Goal: Information Seeking & Learning: Find contact information

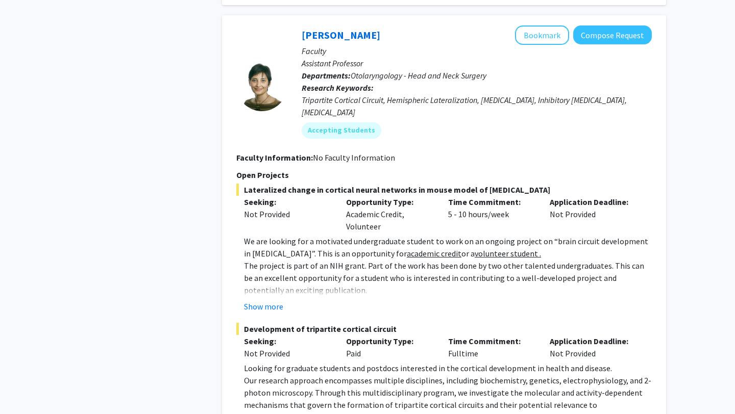
scroll to position [1617, 0]
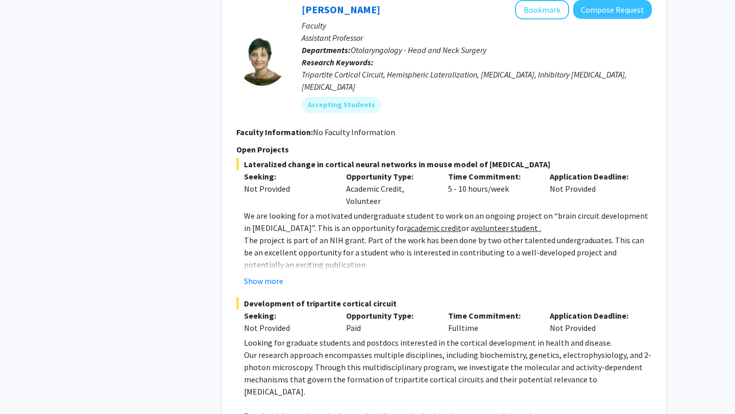
scroll to position [1629, 0]
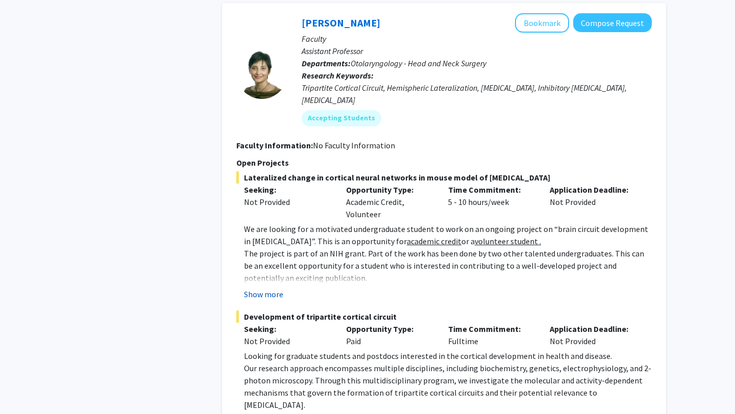
click at [266, 288] on button "Show more" at bounding box center [263, 294] width 39 height 12
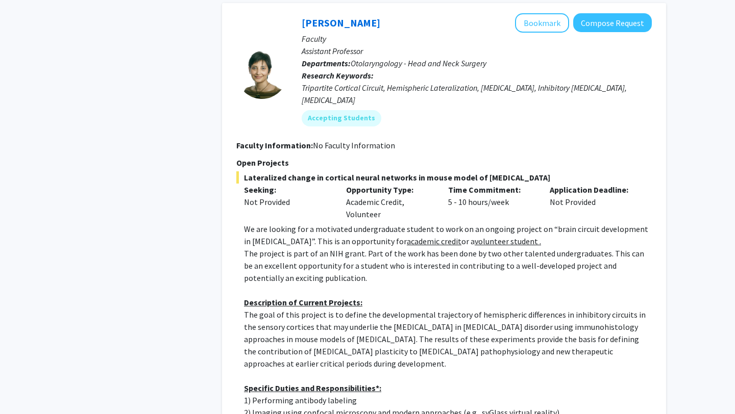
scroll to position [1513, 0]
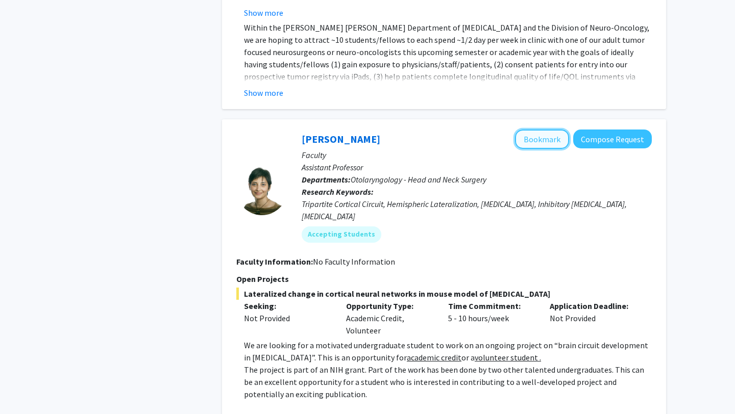
click at [531, 130] on button "Bookmark" at bounding box center [542, 139] width 54 height 19
click at [534, 130] on button "Bookmark" at bounding box center [542, 139] width 54 height 19
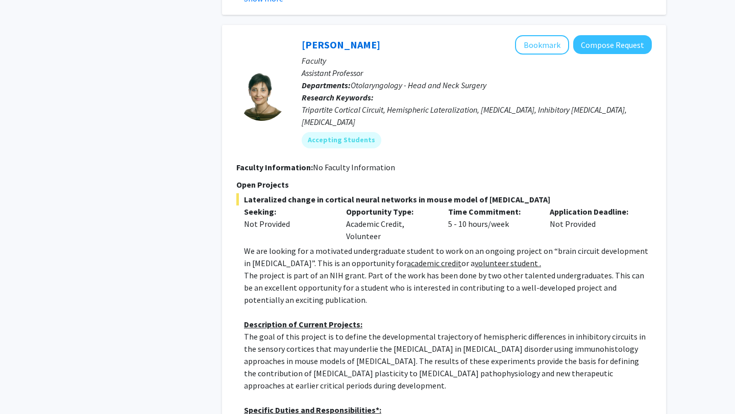
click at [525, 179] on p "Open Projects" at bounding box center [443, 185] width 415 height 12
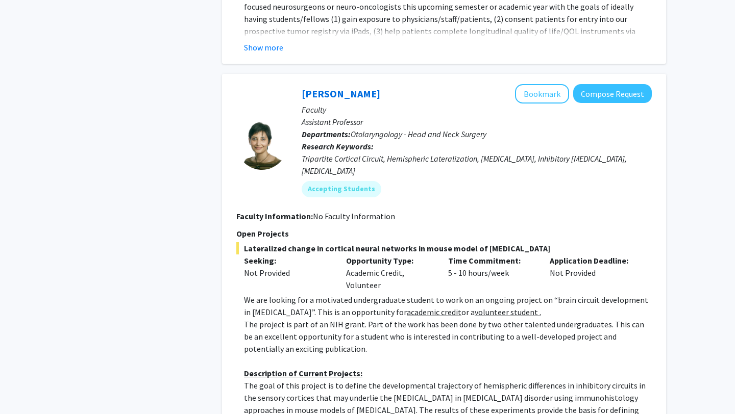
scroll to position [1549, 0]
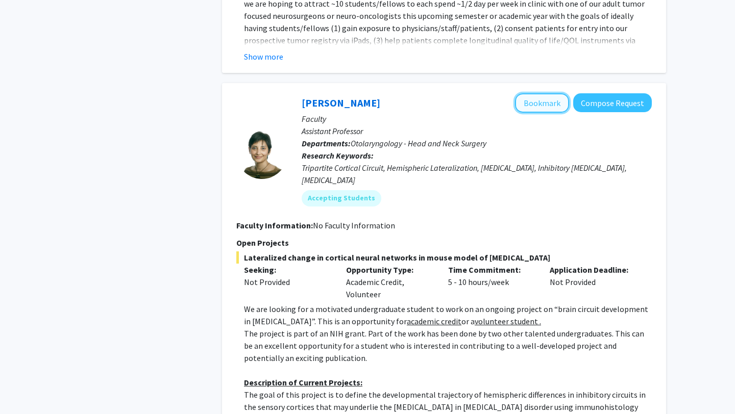
click at [544, 93] on button "Bookmark" at bounding box center [542, 102] width 54 height 19
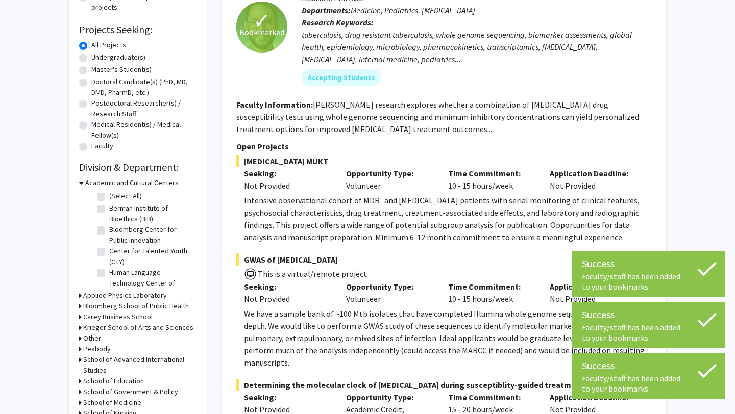
scroll to position [0, 0]
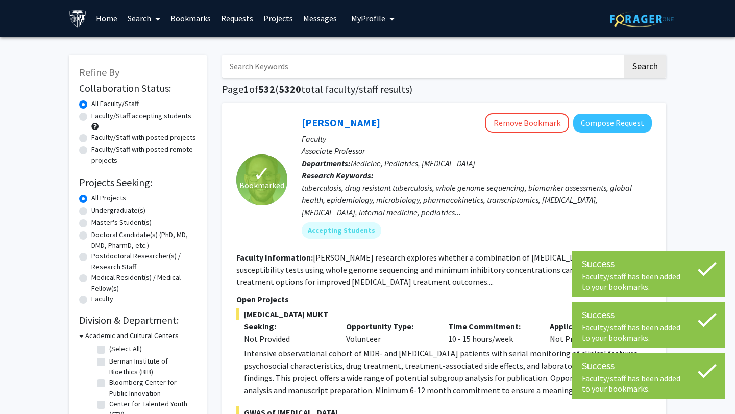
click at [328, 68] on input "Search Keywords" at bounding box center [422, 66] width 400 height 23
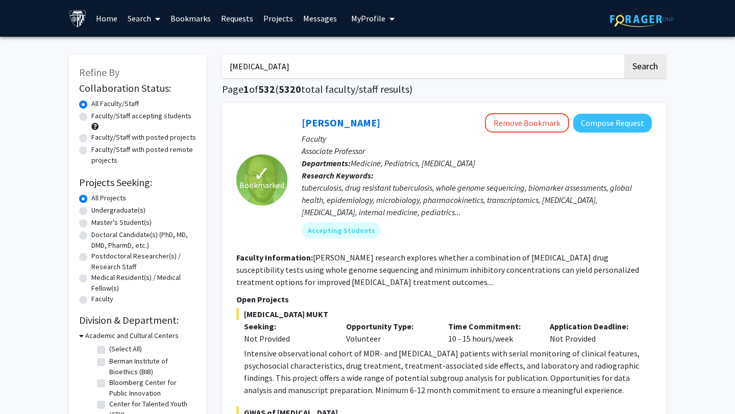
type input "cerebral palsy"
click at [624, 55] on button "Search" at bounding box center [645, 66] width 42 height 23
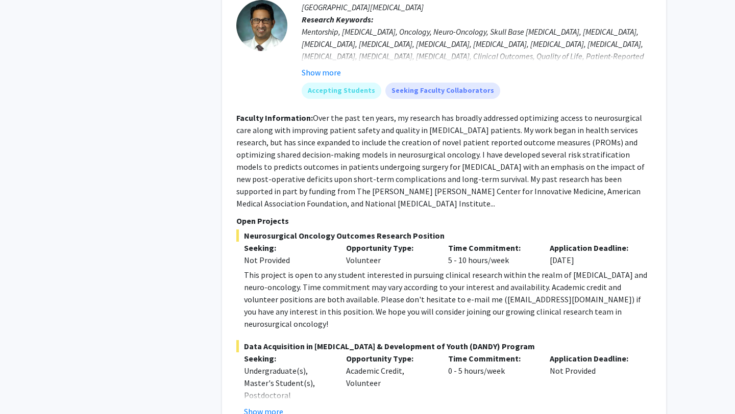
scroll to position [1008, 0]
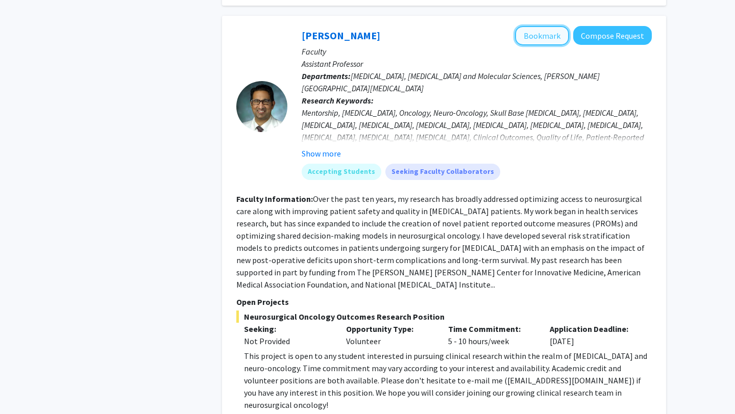
click at [545, 26] on button "Bookmark" at bounding box center [542, 35] width 54 height 19
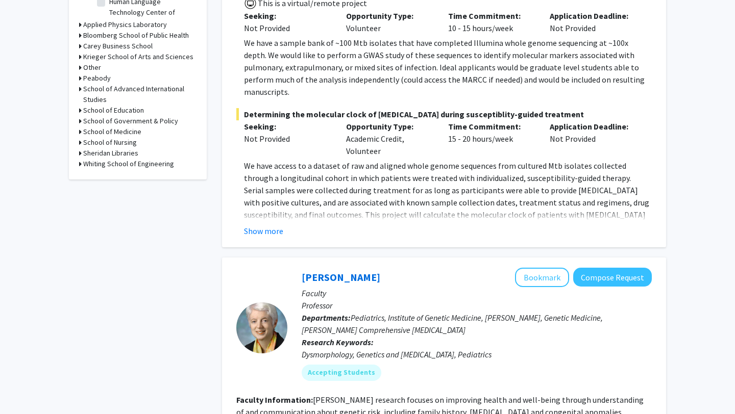
scroll to position [0, 0]
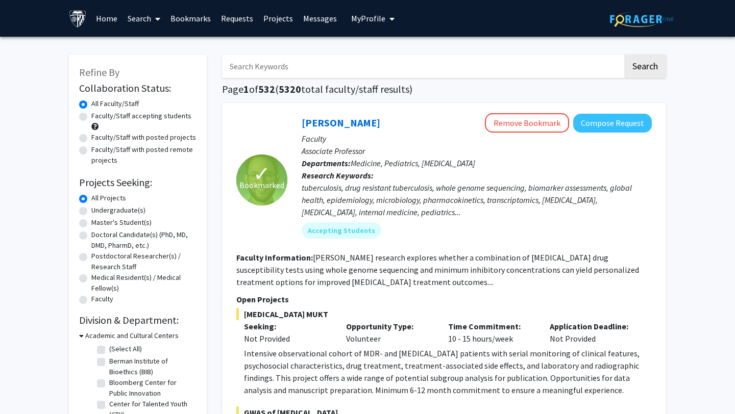
click at [186, 12] on link "Bookmarks" at bounding box center [190, 19] width 51 height 36
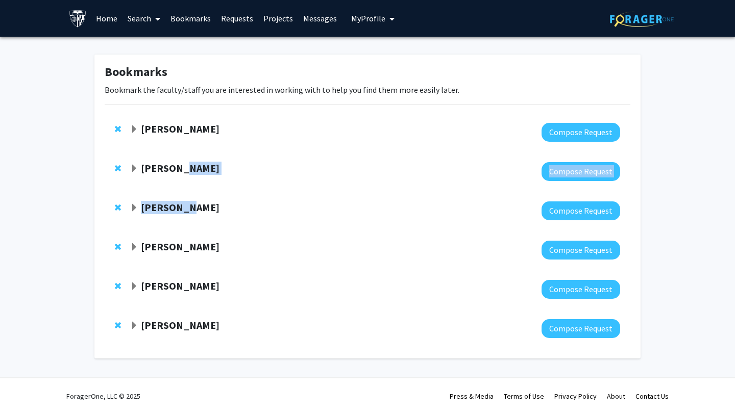
drag, startPoint x: 184, startPoint y: 208, endPoint x: 184, endPoint y: 163, distance: 44.9
click at [184, 163] on div "Sixuan Li Compose Request Anthony K. L. Leung Compose Request Utthara Nayar Com…" at bounding box center [367, 231] width 541 height 236
click at [136, 244] on span "Expand Jeffrey Tornheim Bookmark" at bounding box center [134, 247] width 8 height 8
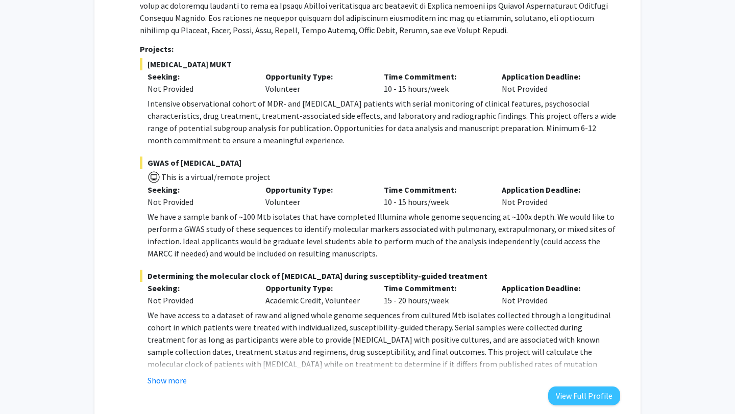
scroll to position [402, 0]
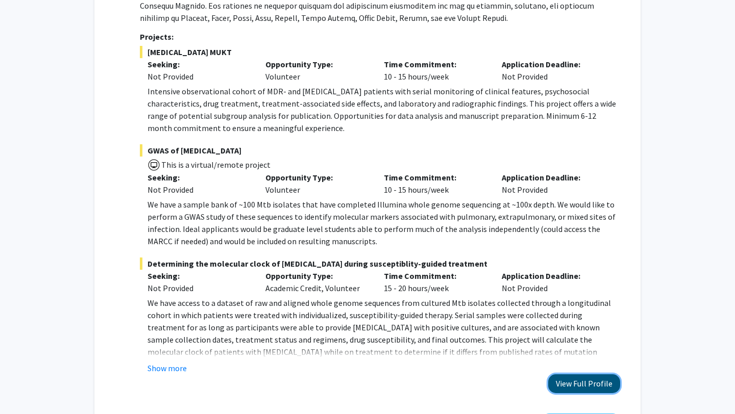
click at [553, 376] on button "View Full Profile" at bounding box center [584, 383] width 72 height 19
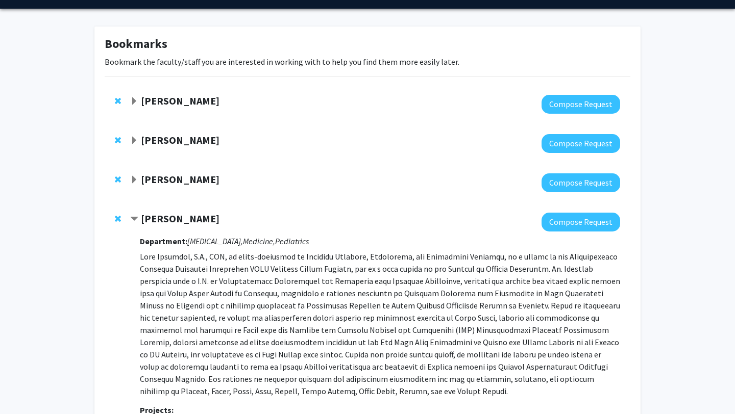
scroll to position [67, 0]
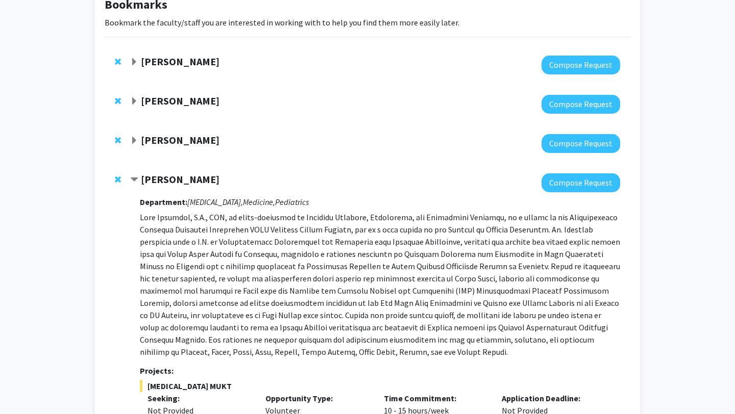
click at [135, 178] on span "Contract Jeffrey Tornheim Bookmark" at bounding box center [134, 180] width 8 height 8
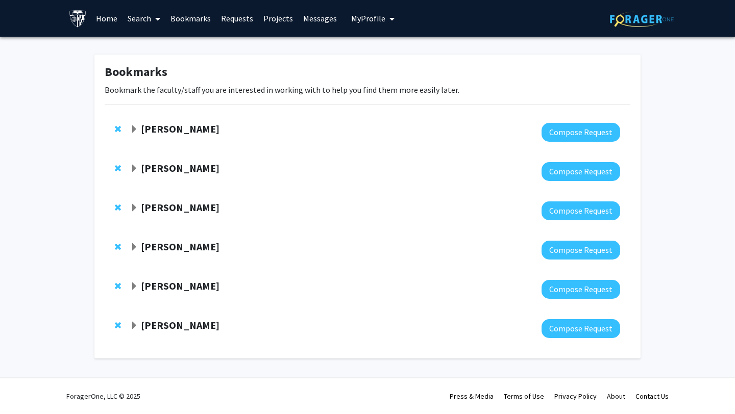
scroll to position [0, 0]
click at [132, 290] on span "Expand Tara Deemyad Bookmark" at bounding box center [134, 287] width 8 height 8
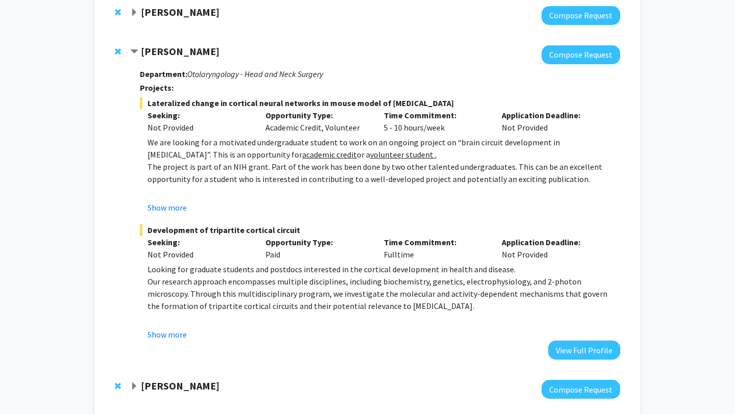
scroll to position [293, 0]
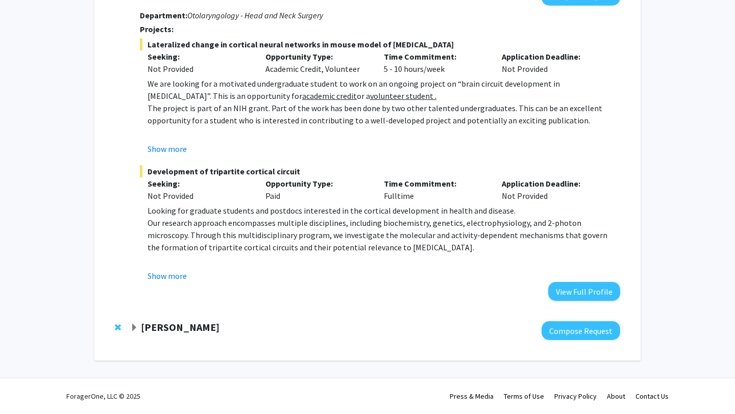
click at [131, 329] on span "Expand Raj Mukherjee Bookmark" at bounding box center [134, 328] width 8 height 8
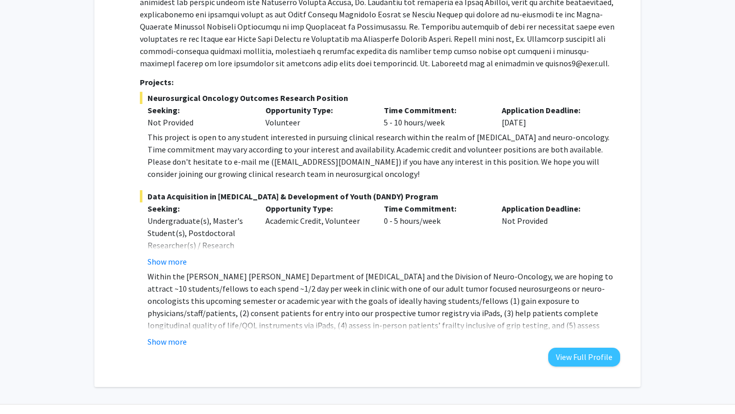
scroll to position [683, 0]
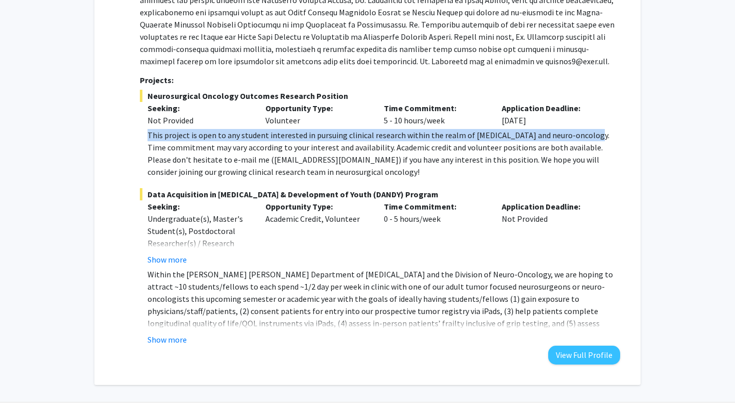
drag, startPoint x: 146, startPoint y: 137, endPoint x: 582, endPoint y: 139, distance: 436.2
click at [582, 139] on fg-read-more "This project is open to any student interested in pursuing clinical research wi…" at bounding box center [380, 153] width 480 height 49
copy div "This project is open to any student interested in pursuing clinical research wi…"
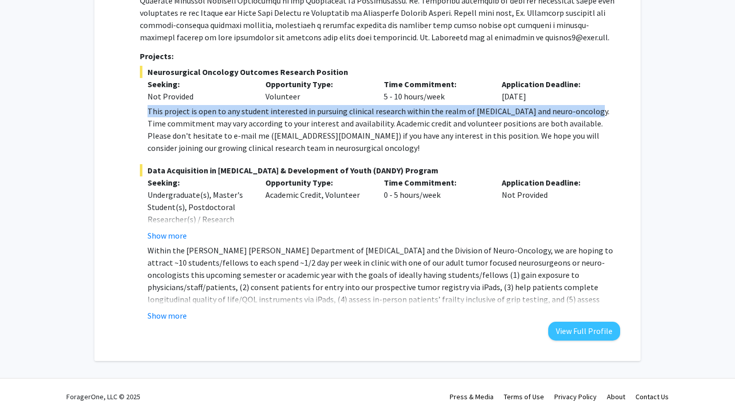
scroll to position [707, 0]
click at [169, 317] on button "Show more" at bounding box center [166, 316] width 39 height 12
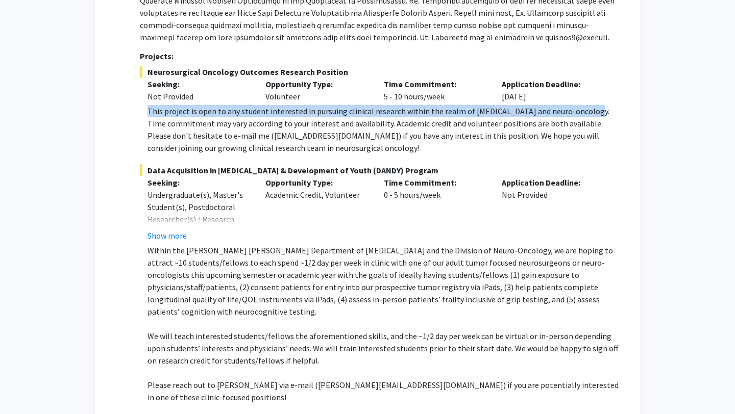
scroll to position [703, 0]
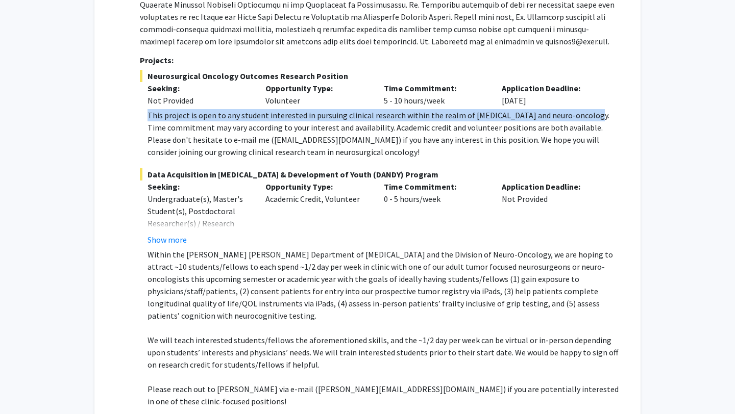
click at [301, 408] on p at bounding box center [383, 414] width 472 height 12
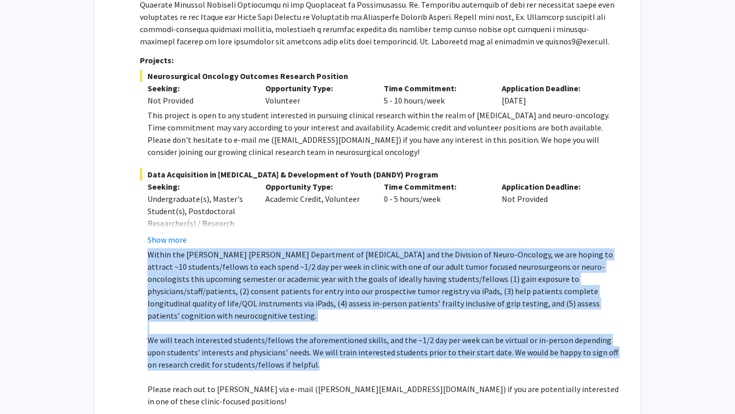
drag, startPoint x: 145, startPoint y: 254, endPoint x: 377, endPoint y: 353, distance: 252.2
click at [378, 353] on fg-read-more "Within the Johns Hopkins Department of Neurosurgery and the Division of Neuro-O…" at bounding box center [380, 342] width 480 height 188
copy div "Within the Johns Hopkins Department of Neurosurgery and the Division of Neuro-O…"
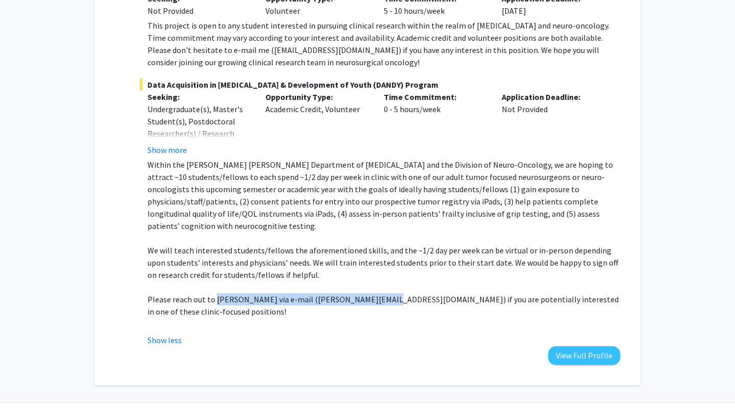
drag, startPoint x: 215, startPoint y: 287, endPoint x: 367, endPoint y: 290, distance: 152.1
click at [367, 293] on p "Please reach out to Dr. Raj Mukherjee via e-mail (drraj@jhmi.edu) if you are po…" at bounding box center [383, 305] width 472 height 24
copy p "Dr. Raj Mukherjee via e-mail (drraj@jhmi.edu)"
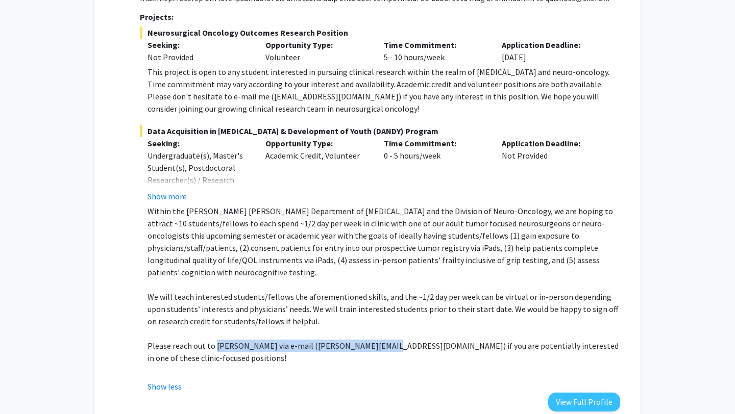
scroll to position [745, 0]
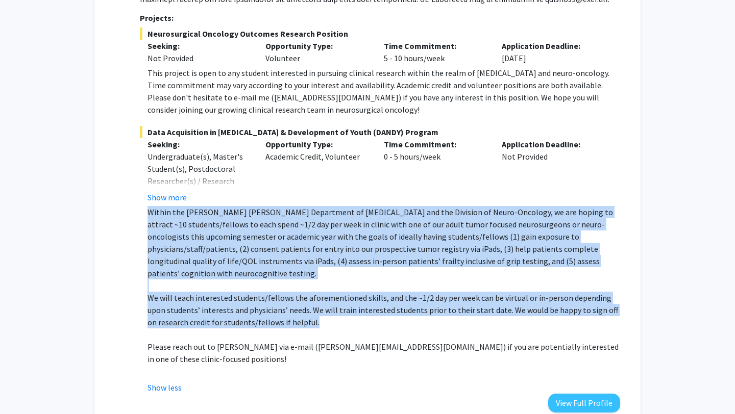
drag, startPoint x: 147, startPoint y: 212, endPoint x: 318, endPoint y: 312, distance: 197.8
click at [318, 312] on div "Within the Johns Hopkins Department of Neurosurgery and the Division of Neuro-O…" at bounding box center [383, 291] width 472 height 171
copy div "Within the Johns Hopkins Department of Neurosurgery and the Division of Neuro-O…"
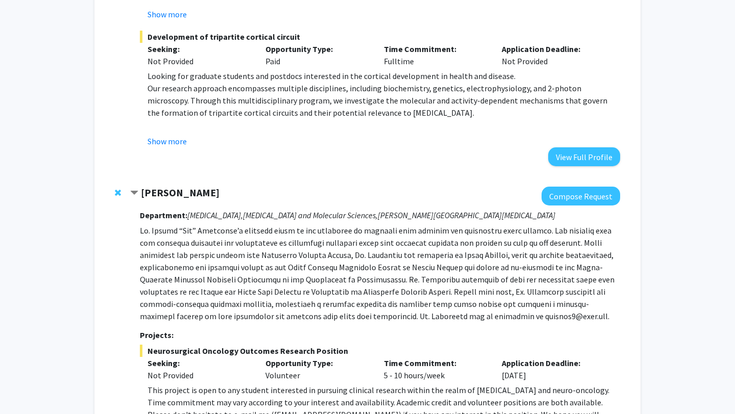
scroll to position [793, 0]
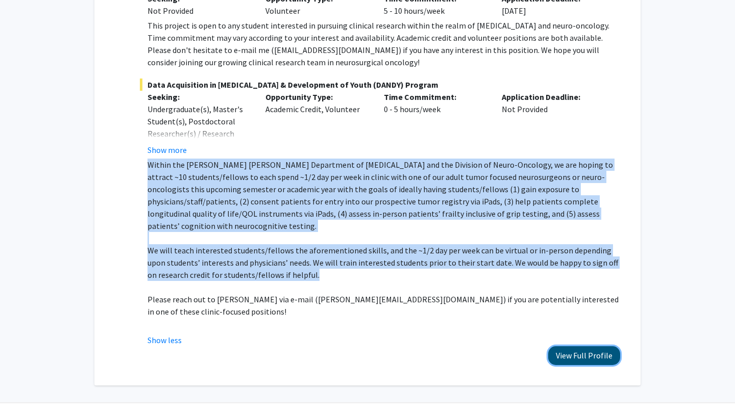
click at [582, 346] on button "View Full Profile" at bounding box center [584, 355] width 72 height 19
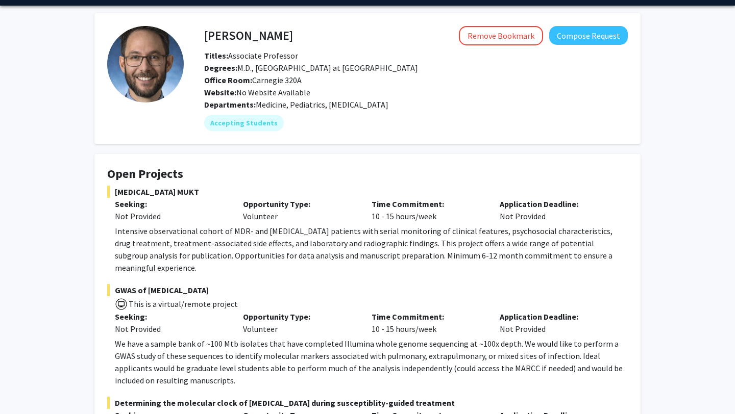
scroll to position [28, 0]
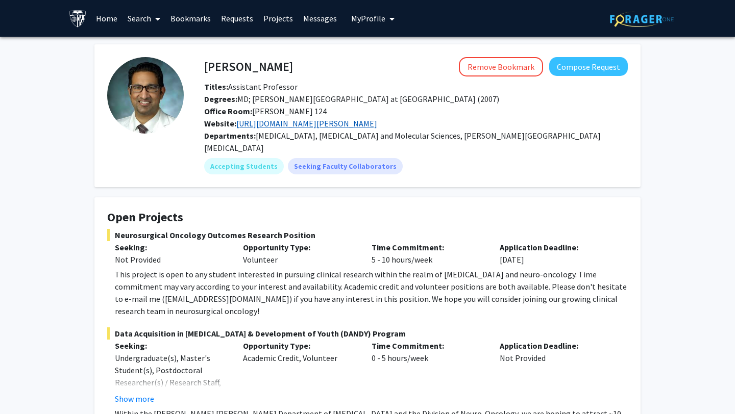
click at [289, 124] on link "https://www.hopkinsmedicine.org/profiles/results/directory/profile/10004317/deb…" at bounding box center [306, 123] width 141 height 10
drag, startPoint x: 204, startPoint y: 67, endPoint x: 304, endPoint y: 67, distance: 100.5
click at [304, 67] on div "Raj Mukherjee Remove Bookmark Compose Request" at bounding box center [415, 66] width 439 height 19
drag, startPoint x: 281, startPoint y: 65, endPoint x: 207, endPoint y: 68, distance: 74.1
click at [206, 68] on div "Raj Mukherjee Remove Bookmark Compose Request" at bounding box center [415, 66] width 439 height 19
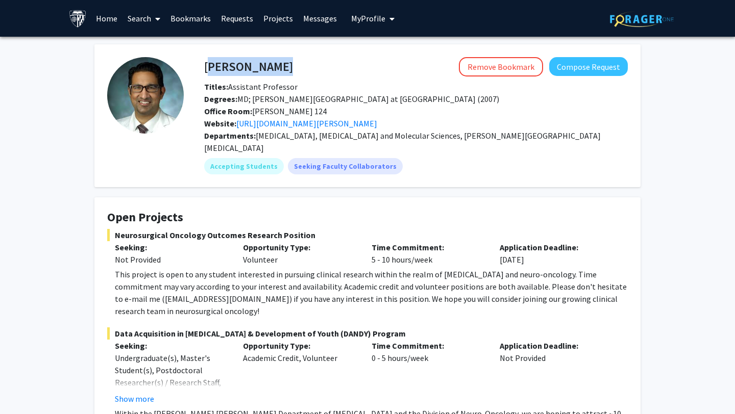
copy h4 "Raj Mukherjee"
